Goal: Task Accomplishment & Management: Use online tool/utility

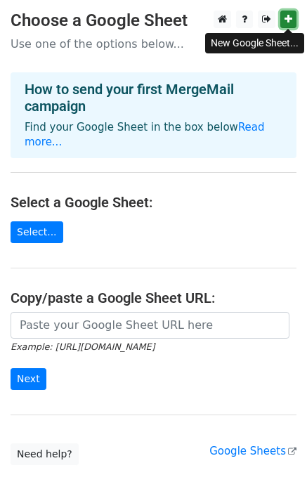
click at [288, 20] on icon at bounding box center [288, 19] width 8 height 10
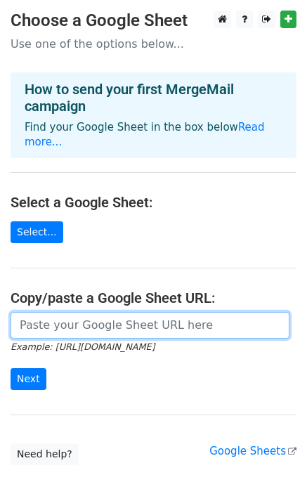
paste input "https://docs.google.com/spreadsheets/d/13oSrEXBlgBzsgin2hau9s96NPgL_IqnlieUg92K…"
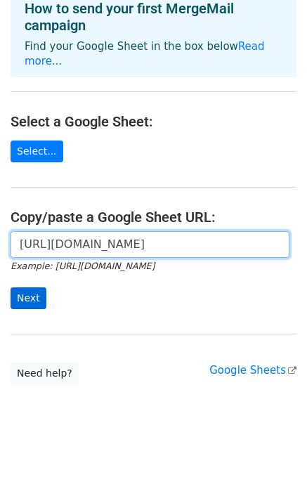
type input "https://docs.google.com/spreadsheets/d/13oSrEXBlgBzsgin2hau9s96NPgL_IqnlieUg92K…"
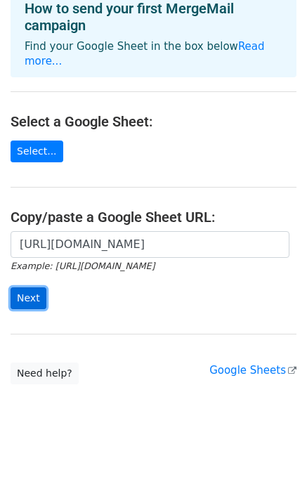
click at [27, 287] on input "Next" at bounding box center [29, 298] width 36 height 22
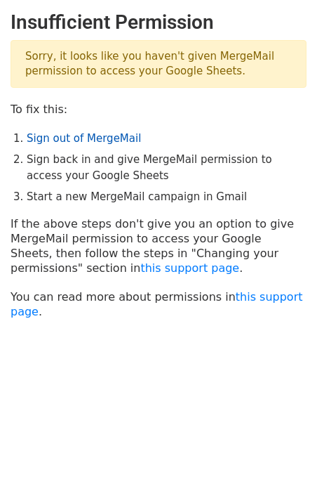
click at [67, 138] on link "Sign out of MergeMail" at bounding box center [84, 138] width 114 height 13
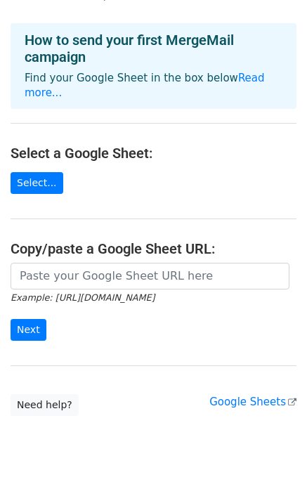
scroll to position [81, 0]
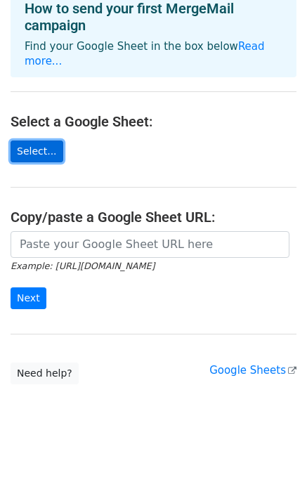
click at [24, 140] on link "Select..." at bounding box center [37, 151] width 53 height 22
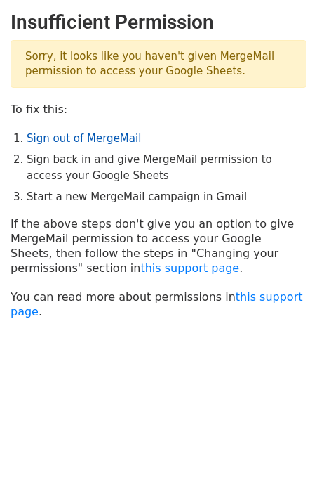
click at [74, 140] on link "Sign out of MergeMail" at bounding box center [84, 138] width 114 height 13
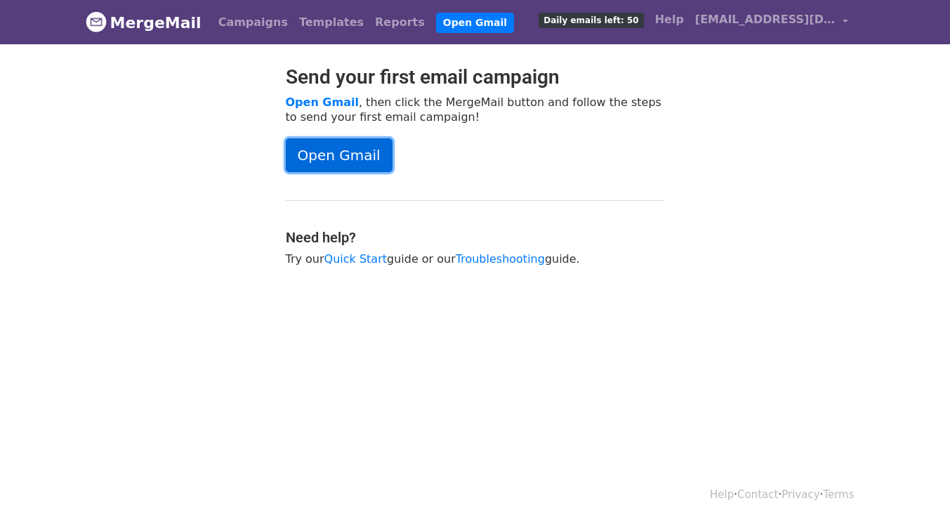
click at [347, 151] on link "Open Gmail" at bounding box center [339, 155] width 107 height 34
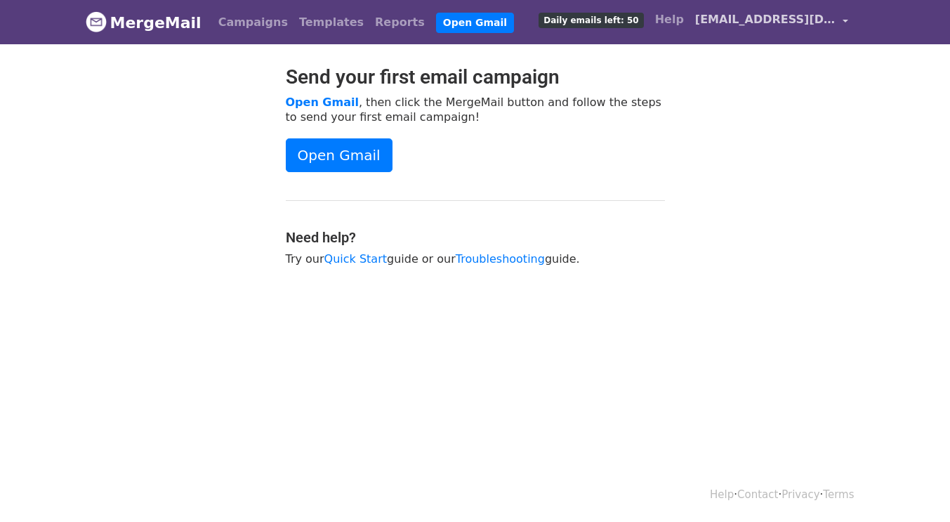
click at [847, 18] on link "[EMAIL_ADDRESS][DOMAIN_NAME]" at bounding box center [772, 22] width 164 height 33
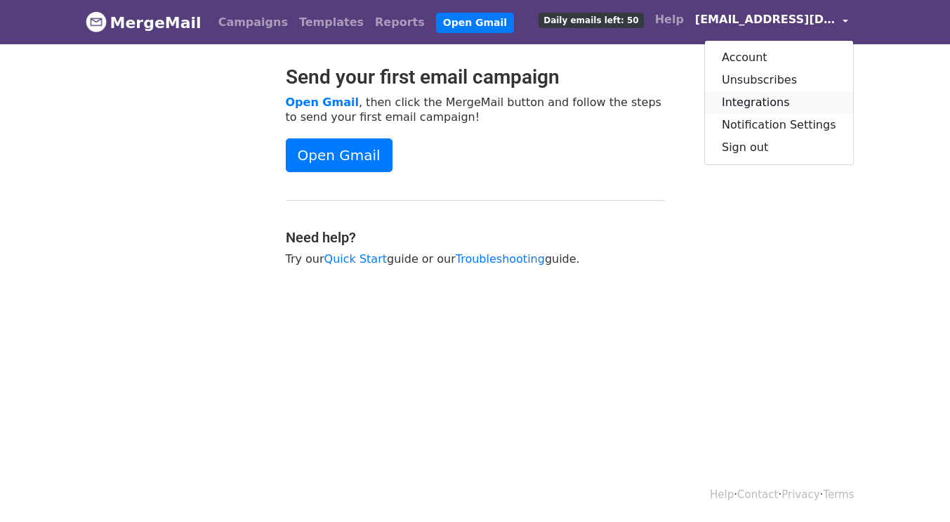
click at [759, 105] on link "Integrations" at bounding box center [779, 102] width 148 height 22
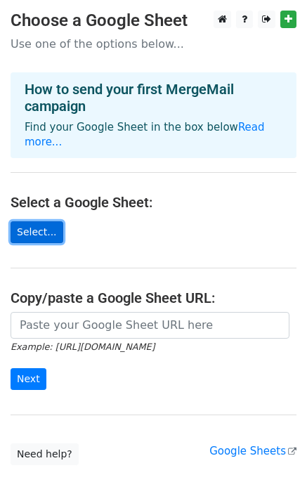
click at [37, 221] on link "Select..." at bounding box center [37, 232] width 53 height 22
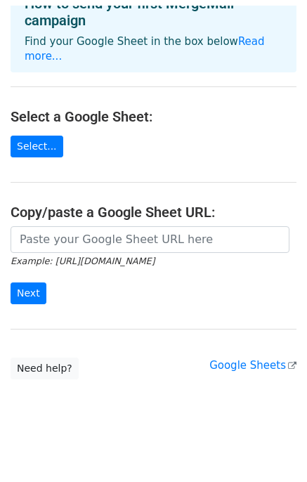
scroll to position [81, 0]
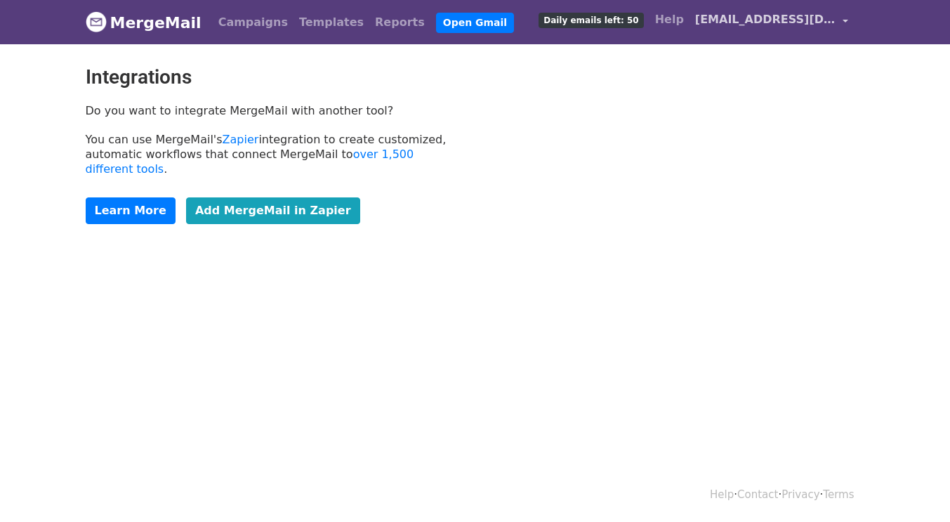
click at [846, 22] on link "[EMAIL_ADDRESS][DOMAIN_NAME]" at bounding box center [772, 22] width 164 height 33
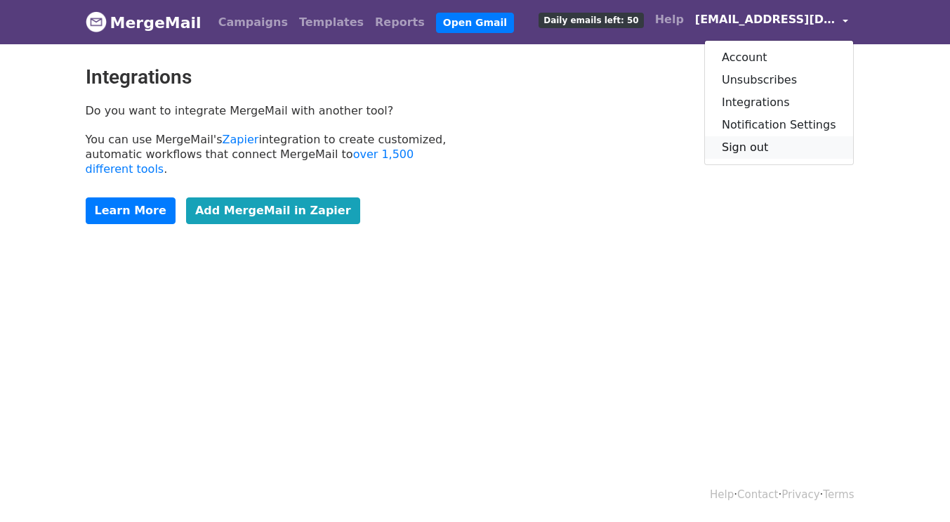
click at [757, 148] on link "Sign out" at bounding box center [779, 147] width 148 height 22
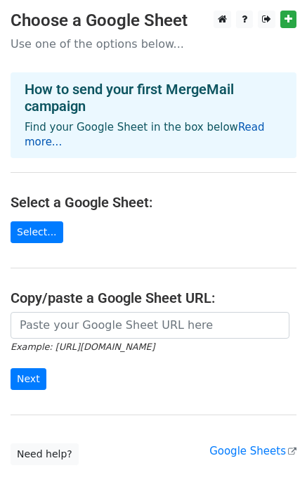
click at [237, 126] on link "Read more..." at bounding box center [145, 134] width 240 height 27
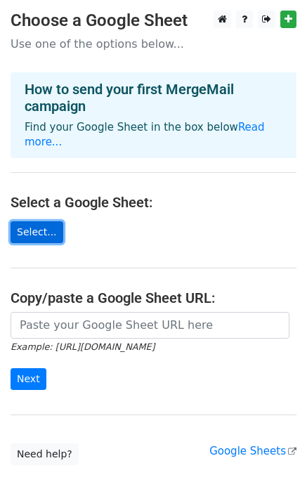
click at [31, 221] on link "Select..." at bounding box center [37, 232] width 53 height 22
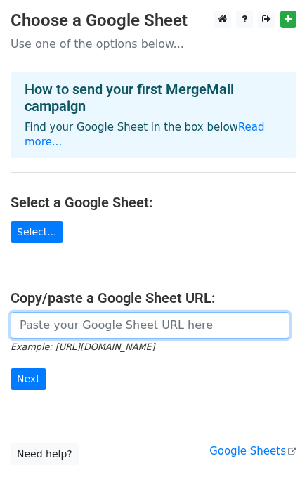
paste input "https://docs.google.com/spreadsheets/d/13oSrEXBlgBzsgin2hau9s96NPgL_IqnlieUg92K…"
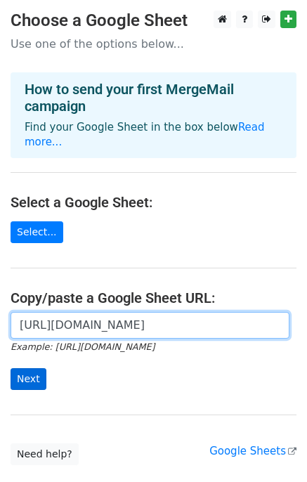
type input "https://docs.google.com/spreadsheets/d/13oSrEXBlgBzsgin2hau9s96NPgL_IqnlieUg92K…"
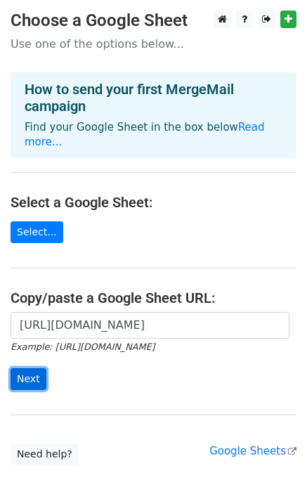
scroll to position [0, 0]
click at [28, 371] on input "Next" at bounding box center [29, 379] width 36 height 22
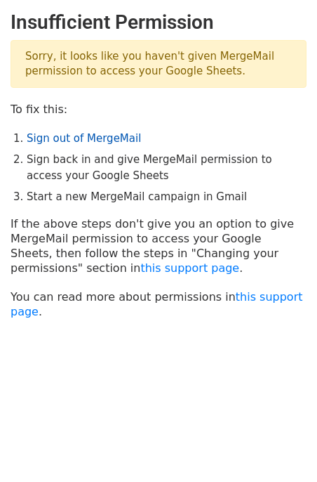
click at [97, 141] on link "Sign out of MergeMail" at bounding box center [84, 138] width 114 height 13
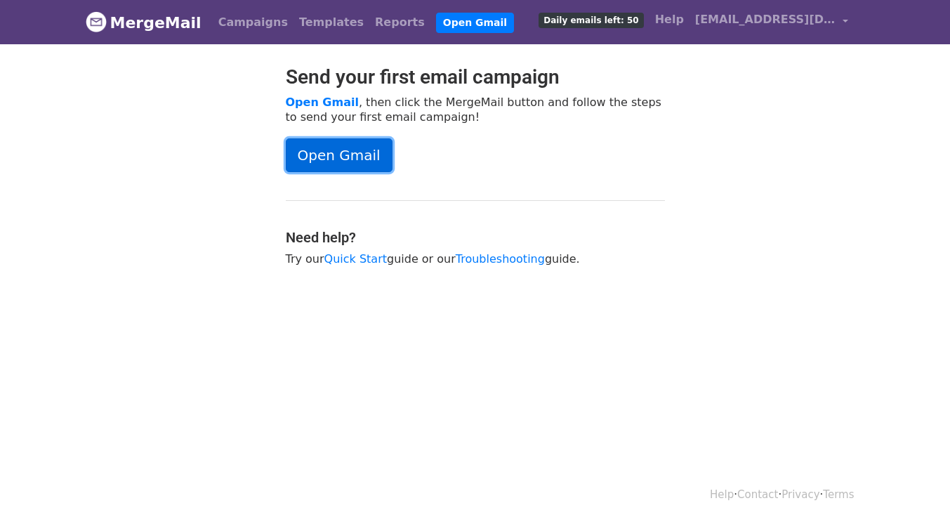
click at [334, 157] on link "Open Gmail" at bounding box center [339, 155] width 107 height 34
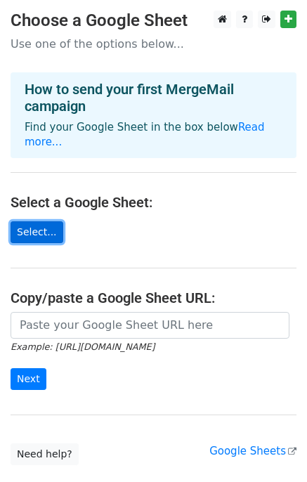
click at [26, 221] on link "Select..." at bounding box center [37, 232] width 53 height 22
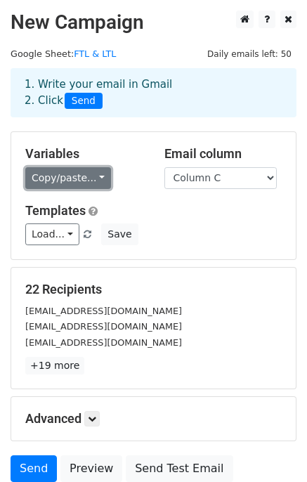
click at [89, 176] on link "Copy/paste..." at bounding box center [68, 178] width 86 height 22
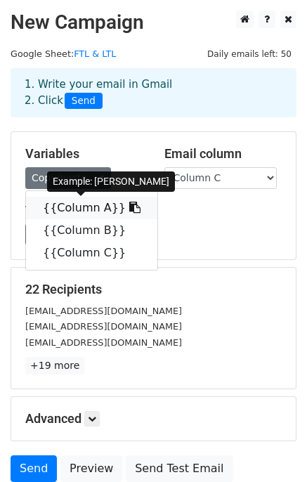
click at [72, 208] on link "{{Column A}}" at bounding box center [91, 208] width 131 height 22
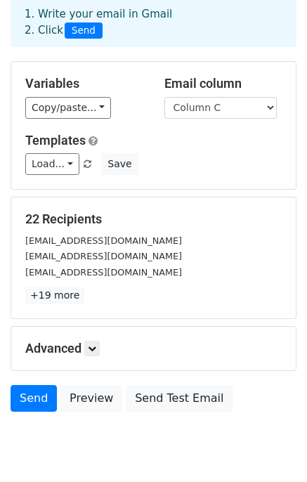
scroll to position [119, 0]
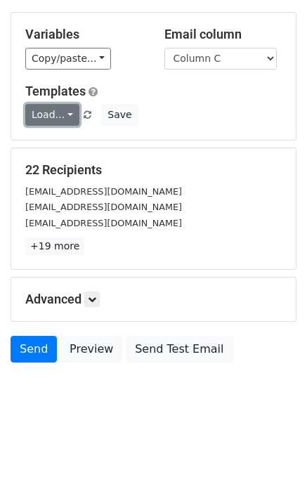
click at [67, 114] on link "Load..." at bounding box center [52, 115] width 54 height 22
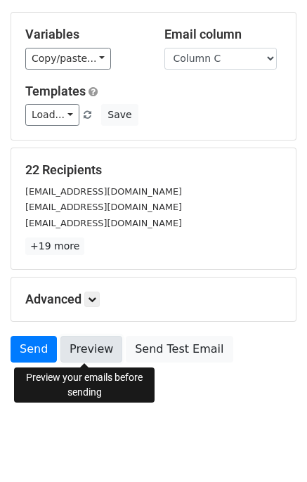
click at [90, 346] on link "Preview" at bounding box center [91, 349] width 62 height 27
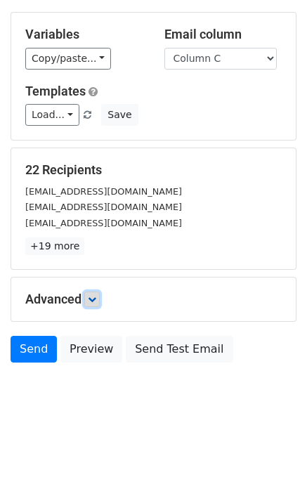
click at [92, 303] on icon at bounding box center [92, 299] width 8 height 8
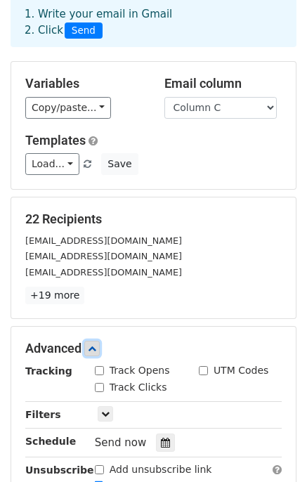
scroll to position [257, 0]
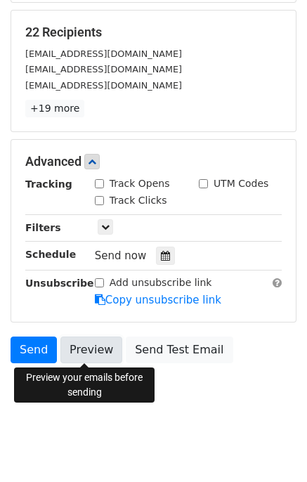
click at [87, 355] on link "Preview" at bounding box center [91, 349] width 62 height 27
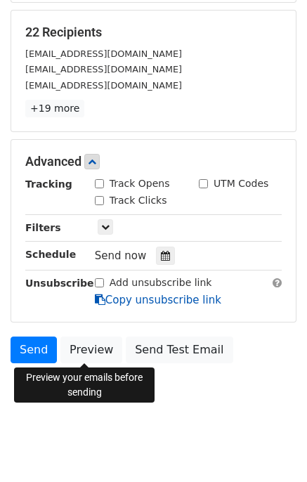
click at [148, 297] on link "Copy unsubscribe link" at bounding box center [158, 300] width 126 height 13
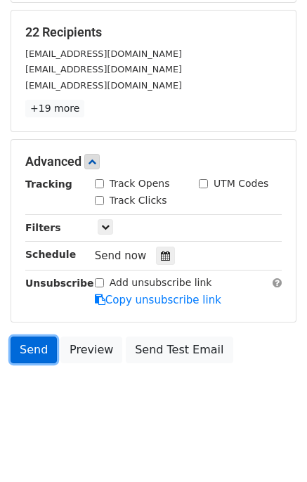
click at [31, 350] on link "Send" at bounding box center [34, 349] width 46 height 27
